Goal: Check status: Check status

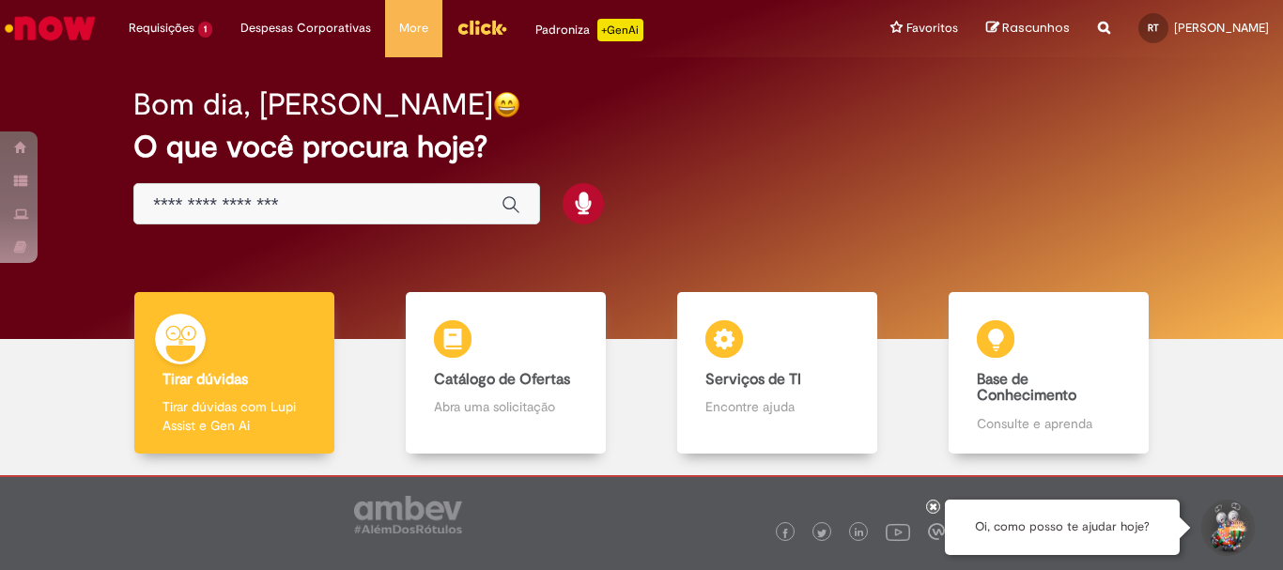
scroll to position [92, 0]
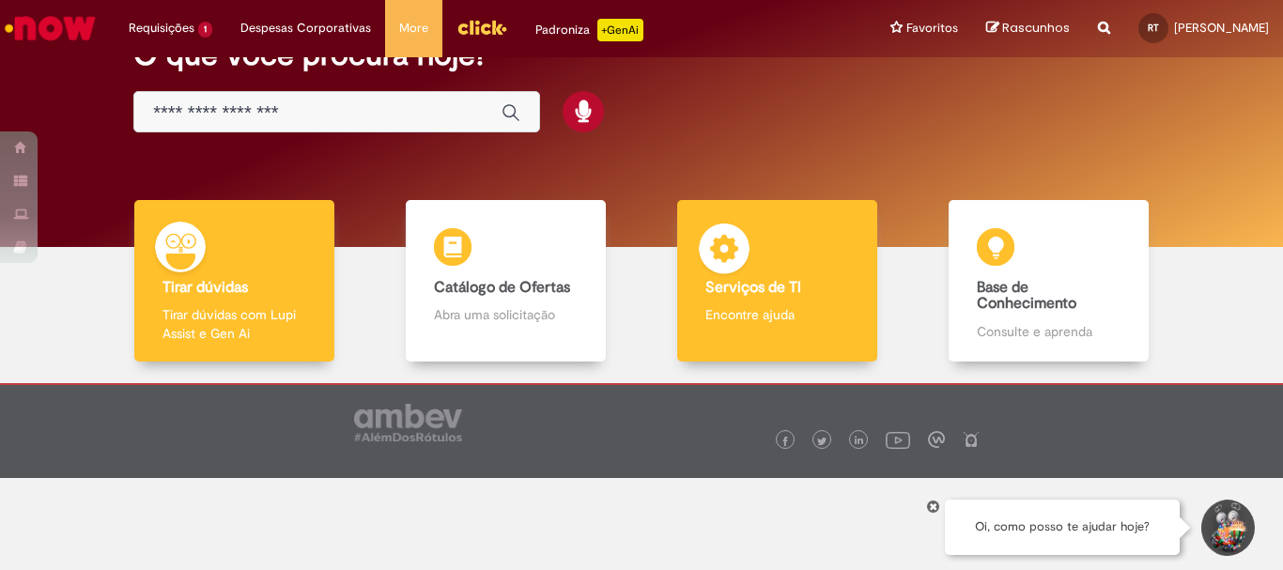
click at [816, 273] on div "Serviços de TI Serviços de TI Encontre ajuda" at bounding box center [776, 281] width 199 height 162
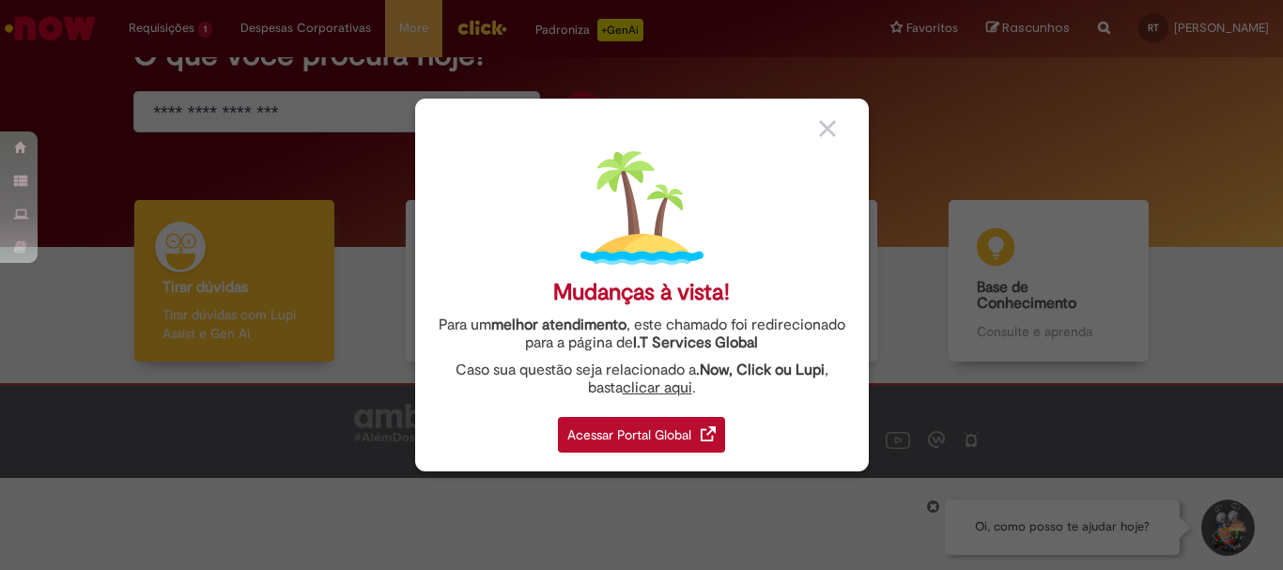
click at [823, 130] on img at bounding box center [827, 128] width 17 height 17
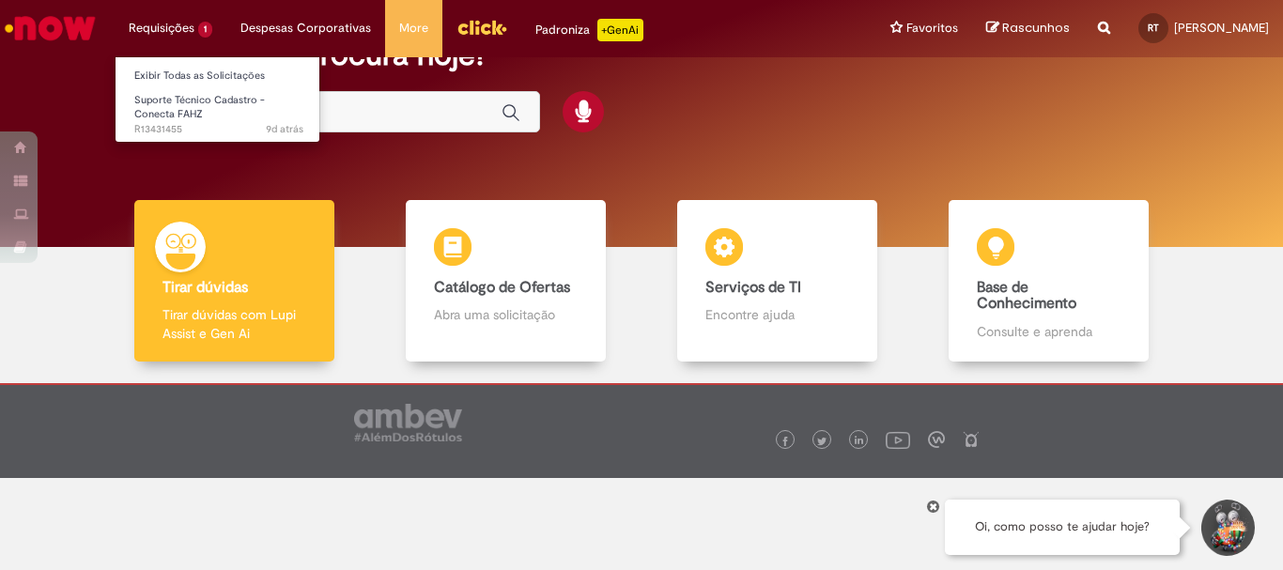
click at [166, 31] on li "Requisições 1 Exibir Todas as Solicitações Suporte Técnico Cadastro - Conecta F…" at bounding box center [171, 28] width 112 height 56
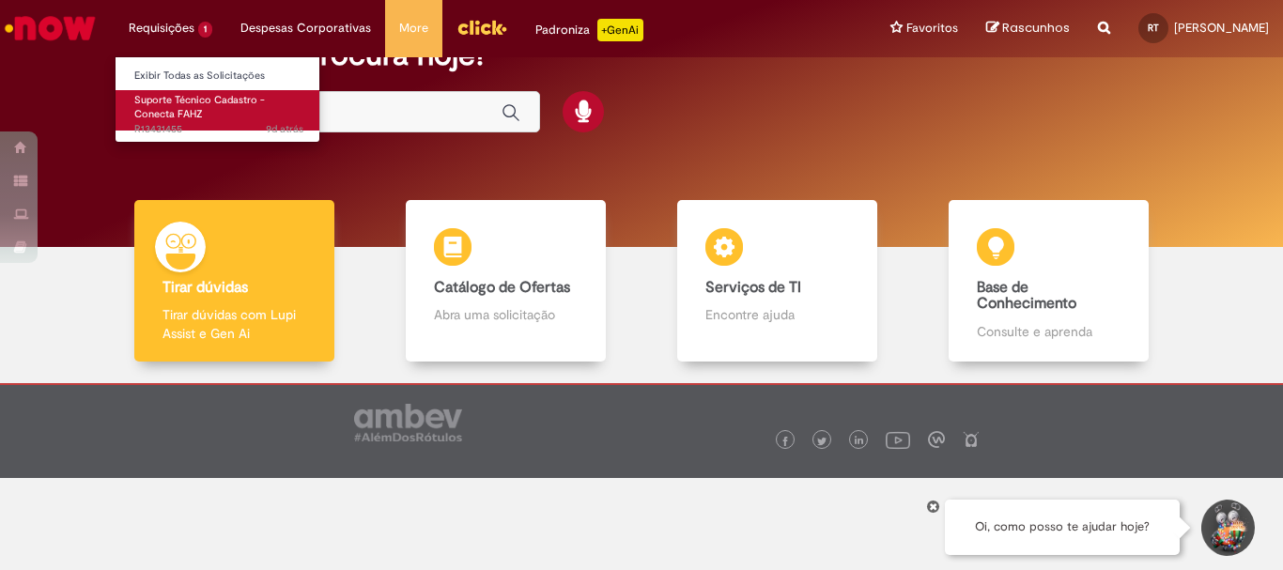
click at [192, 94] on span "Suporte Técnico Cadastro - Conecta FAHZ" at bounding box center [199, 107] width 131 height 29
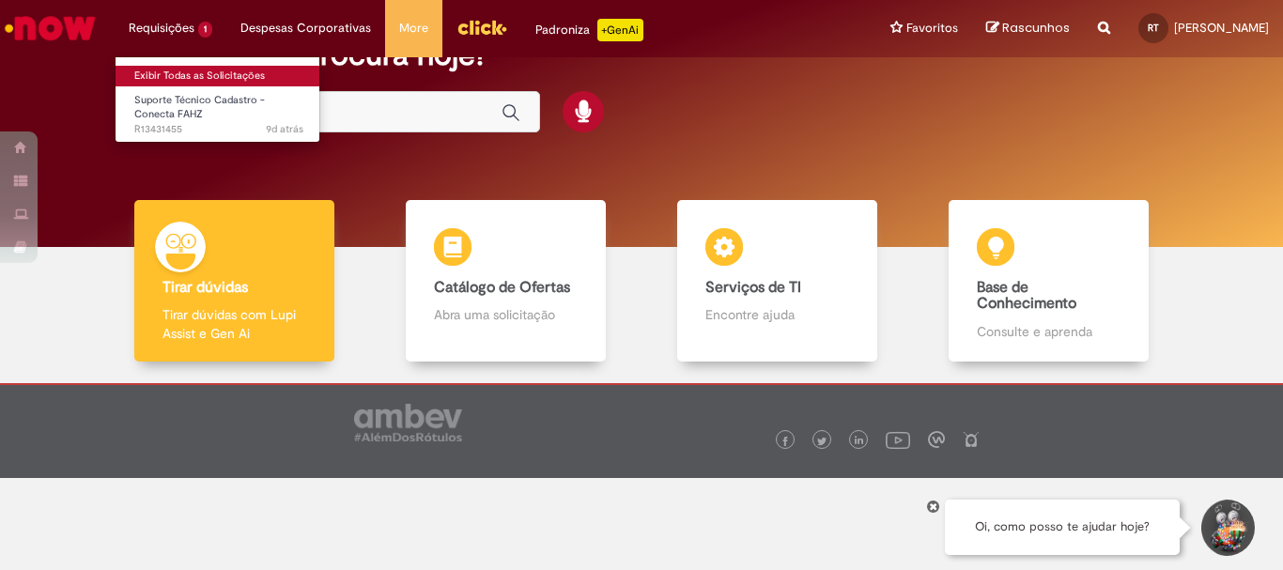
click at [219, 69] on link "Exibir Todas as Solicitações" at bounding box center [218, 76] width 207 height 21
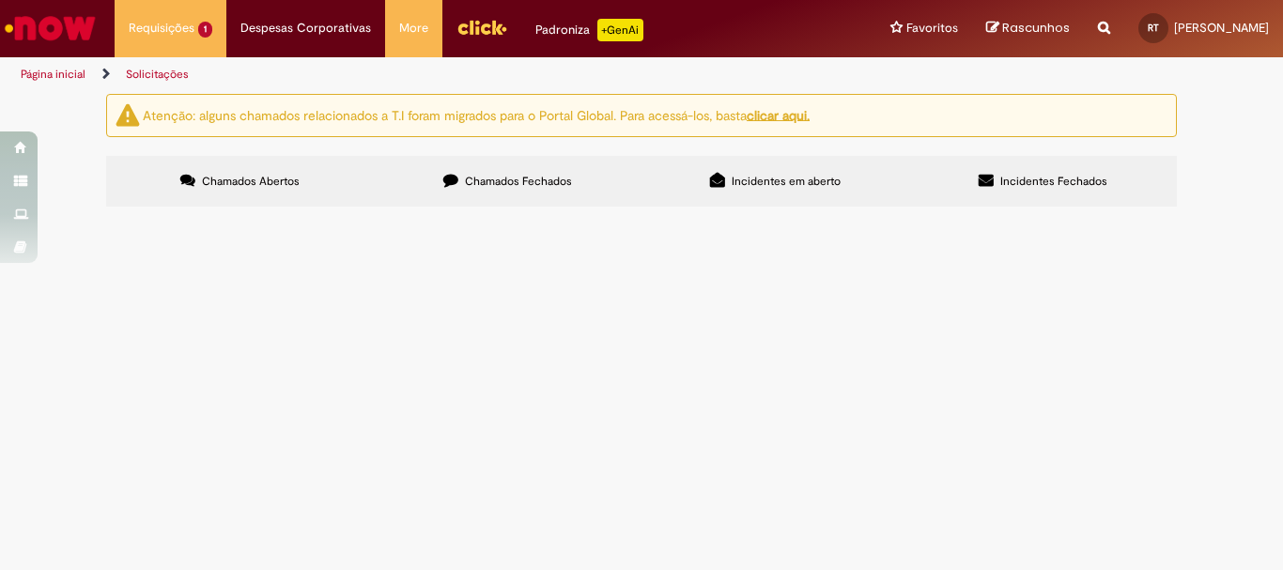
click at [538, 182] on span "Chamados Fechados" at bounding box center [518, 181] width 107 height 15
click at [739, 177] on span "Incidentes em aberto" at bounding box center [785, 181] width 109 height 15
click at [1030, 180] on span "Incidentes Fechados" at bounding box center [1053, 181] width 107 height 15
click at [272, 183] on span "Chamados Abertos" at bounding box center [251, 181] width 98 height 15
click at [786, 114] on u "clicar aqui." at bounding box center [777, 114] width 63 height 17
